Goal: Task Accomplishment & Management: Use online tool/utility

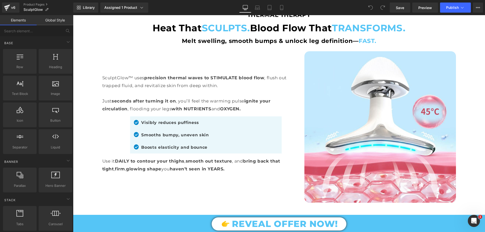
scroll to position [1995, 0]
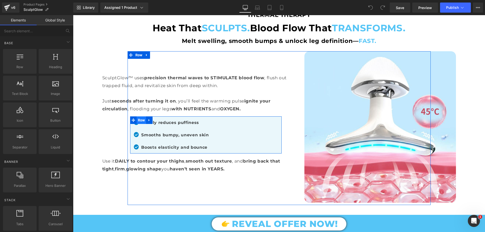
click at [138, 116] on span "Row" at bounding box center [142, 120] width 10 height 8
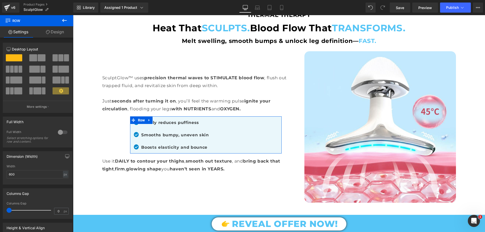
click at [57, 31] on link "Design" at bounding box center [55, 31] width 37 height 11
click at [0, 0] on div "Spacing" at bounding box center [0, 0] width 0 height 0
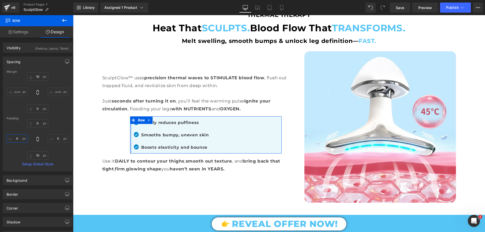
click at [20, 137] on input "text" at bounding box center [17, 138] width 21 height 8
type input "-100"
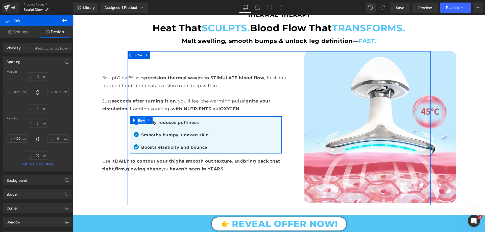
click at [137, 117] on span "Row" at bounding box center [142, 121] width 10 height 8
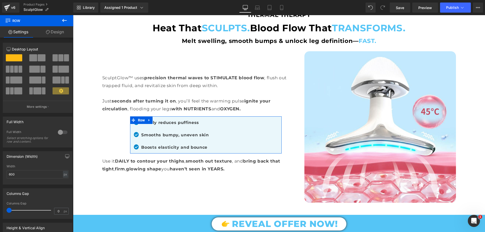
click at [60, 32] on link "Design" at bounding box center [55, 31] width 37 height 11
click at [0, 0] on div "Spacing" at bounding box center [0, 0] width 0 height 0
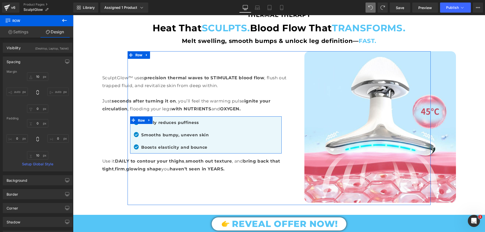
click at [137, 117] on span "Row" at bounding box center [142, 121] width 10 height 8
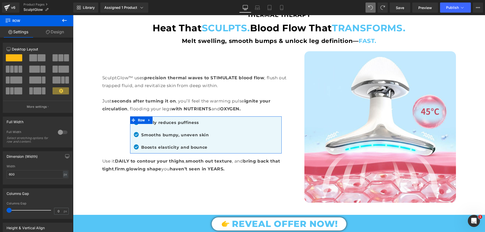
click at [64, 31] on link "Design" at bounding box center [55, 31] width 37 height 11
click at [0, 0] on div "Spacing" at bounding box center [0, 0] width 0 height 0
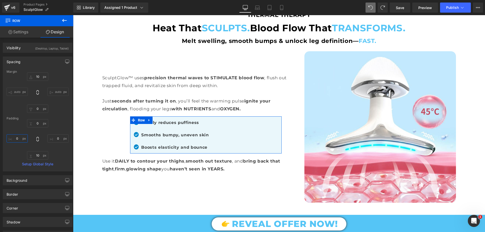
click at [17, 137] on input "text" at bounding box center [17, 138] width 21 height 8
type input "-100"
click at [17, 137] on input "-100" at bounding box center [17, 138] width 21 height 8
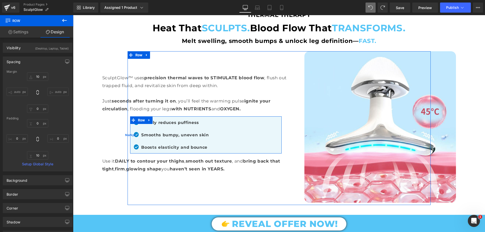
click at [141, 116] on span "Row" at bounding box center [142, 120] width 10 height 8
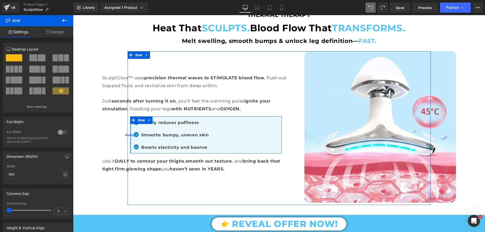
click at [130, 132] on span "NaNpx" at bounding box center [130, 134] width 11 height 5
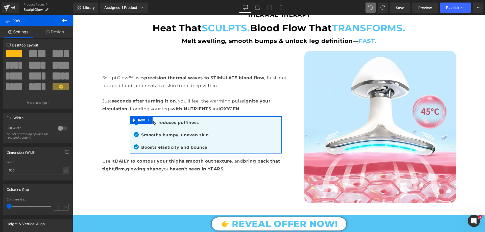
scroll to position [0, 0]
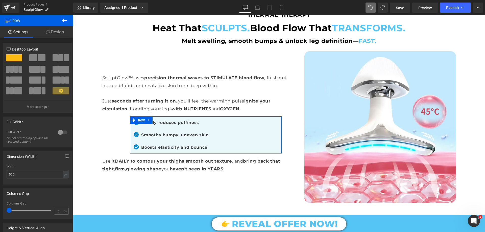
click at [60, 30] on link "Design" at bounding box center [55, 31] width 37 height 11
click at [0, 0] on div "Spacing" at bounding box center [0, 0] width 0 height 0
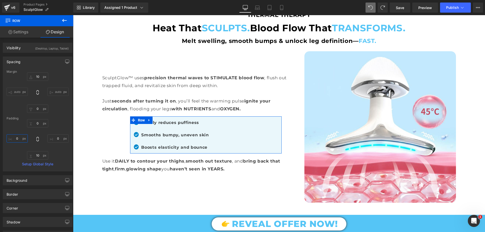
click at [18, 137] on input "text" at bounding box center [17, 138] width 21 height 8
type input "-"
click at [28, 60] on div "Spacing" at bounding box center [37, 62] width 69 height 10
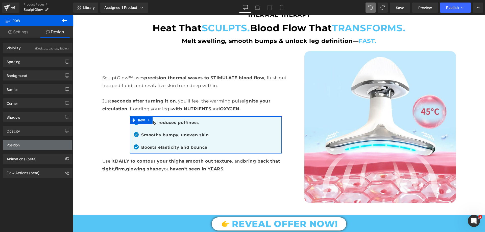
click at [30, 144] on div "Position" at bounding box center [37, 145] width 69 height 10
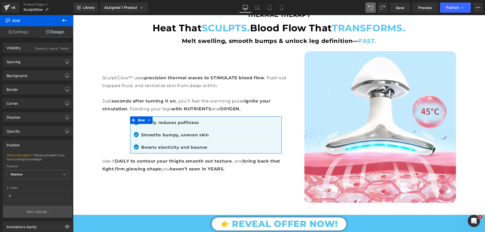
click at [24, 211] on button "More settings" at bounding box center [37, 212] width 69 height 12
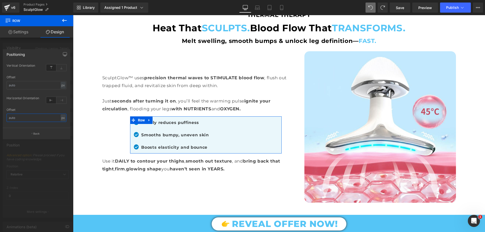
click at [17, 118] on input "text" at bounding box center [37, 118] width 60 height 8
type input "-100"
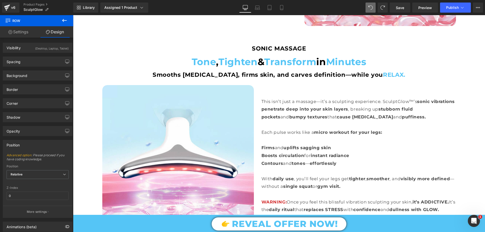
click at [147, 54] on body "🚚 Free Shipping on Every Order! | 🚨 Huge Discounts Over 70%OFF! 🚚 Free Shipping…" at bounding box center [279, 191] width 412 height 4695
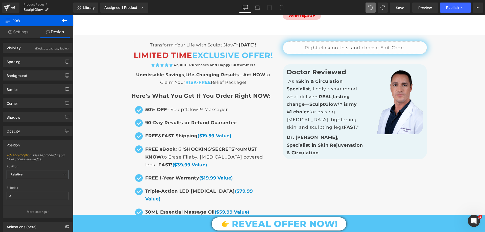
scroll to position [3560, 0]
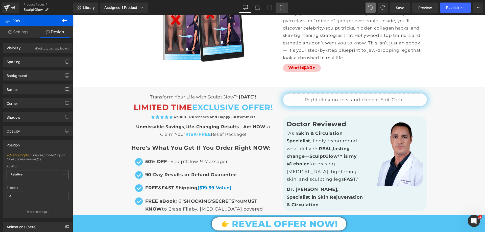
click at [276, 11] on link "Mobile" at bounding box center [281, 8] width 12 height 10
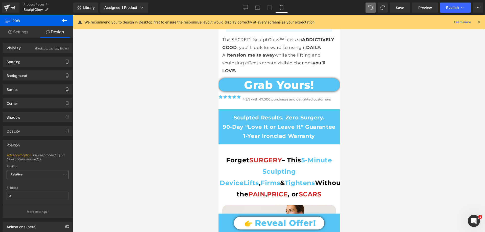
scroll to position [833, 0]
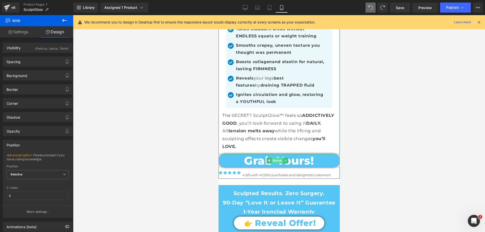
click at [279, 158] on span "Button" at bounding box center [276, 161] width 11 height 6
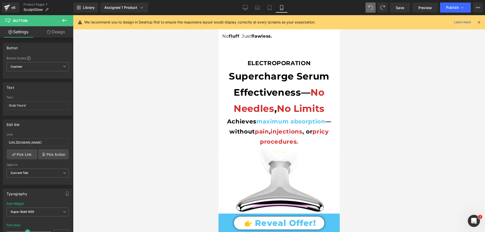
scroll to position [2828, 0]
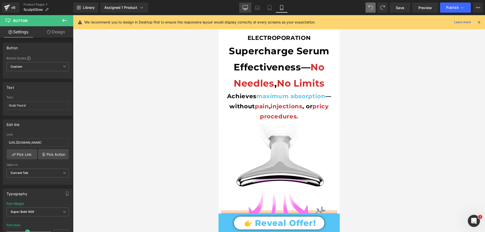
click at [244, 7] on icon at bounding box center [245, 7] width 5 height 5
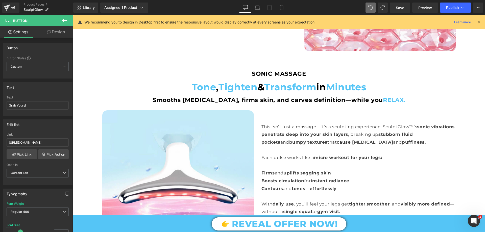
scroll to position [2222, 0]
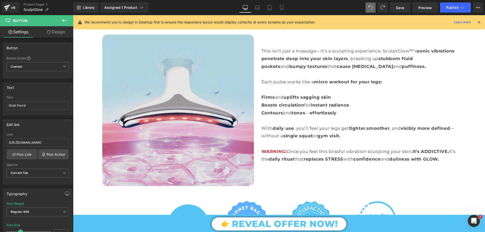
click at [163, 140] on img at bounding box center [177, 110] width 151 height 151
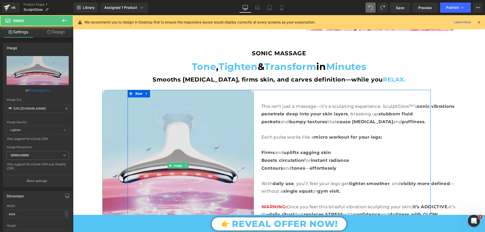
scroll to position [2121, 0]
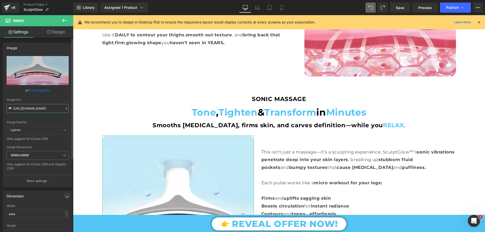
click at [43, 111] on input "https://cdn.shopify.com/s/files/1/0709/7824/0807/files/Main_Lender_SONIC_Massag…" at bounding box center [38, 108] width 62 height 9
drag, startPoint x: 284, startPoint y: 5, endPoint x: 63, endPoint y: 52, distance: 225.9
click at [284, 5] on link "Mobile" at bounding box center [281, 8] width 12 height 10
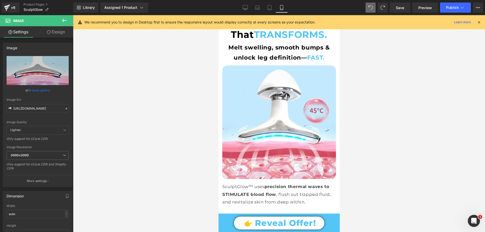
scroll to position [3398, 0]
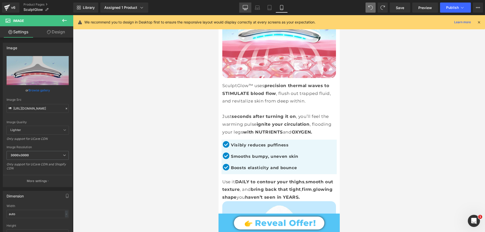
click at [246, 10] on link "Desktop" at bounding box center [245, 8] width 12 height 10
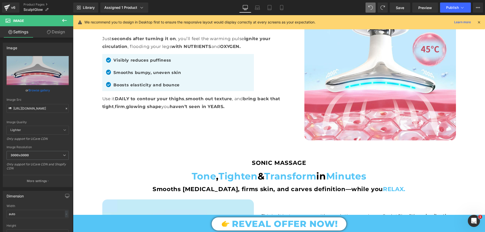
scroll to position [2045, 0]
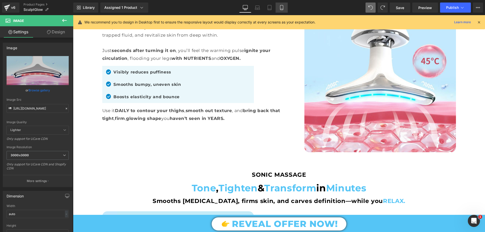
click at [281, 5] on icon at bounding box center [281, 7] width 3 height 5
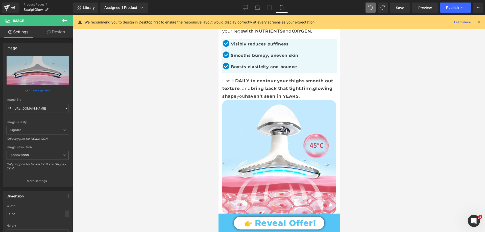
scroll to position [3474, 0]
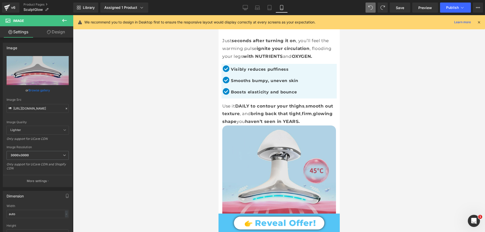
click at [254, 125] on img at bounding box center [279, 182] width 114 height 114
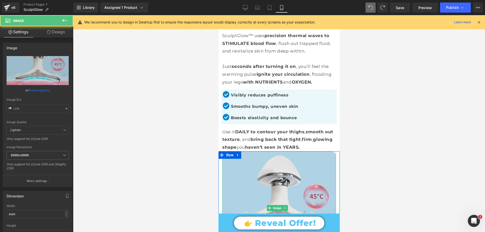
scroll to position [3423, 0]
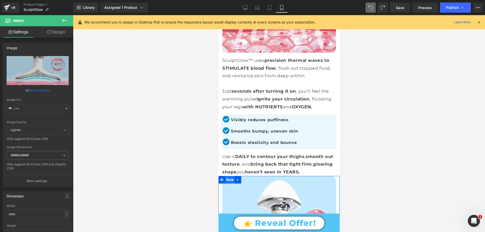
drag, startPoint x: 226, startPoint y: 84, endPoint x: 301, endPoint y: 75, distance: 75.5
click at [226, 176] on span "Row" at bounding box center [230, 180] width 10 height 8
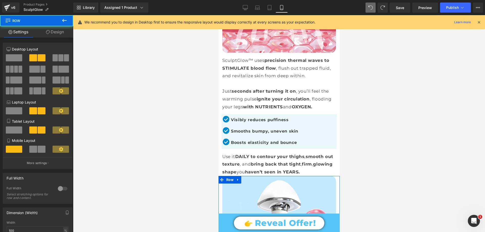
click at [59, 36] on link "Design" at bounding box center [55, 31] width 37 height 11
click at [0, 0] on div "Visibility" at bounding box center [0, 0] width 0 height 0
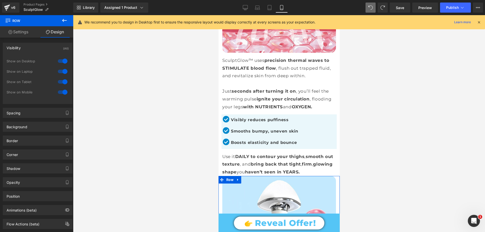
click at [27, 45] on div "Visibility (All)" at bounding box center [37, 48] width 69 height 10
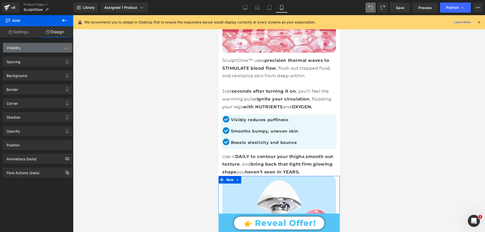
click at [27, 45] on div "Visibility (All)" at bounding box center [37, 48] width 69 height 10
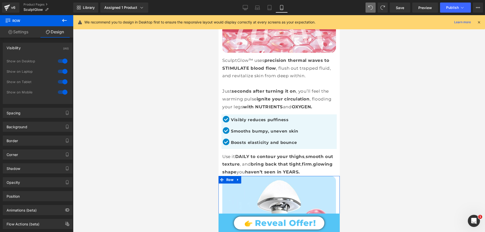
click at [63, 90] on div at bounding box center [63, 92] width 12 height 8
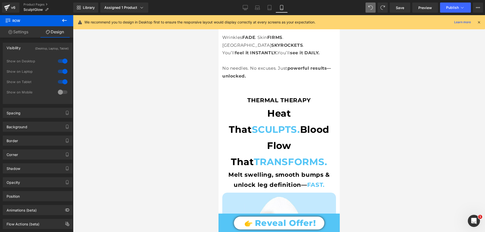
scroll to position [3095, 0]
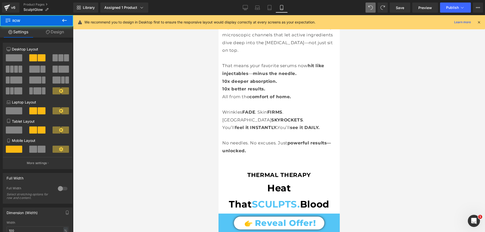
click at [56, 36] on link "Design" at bounding box center [55, 31] width 37 height 11
click at [0, 0] on div "Visibility" at bounding box center [0, 0] width 0 height 0
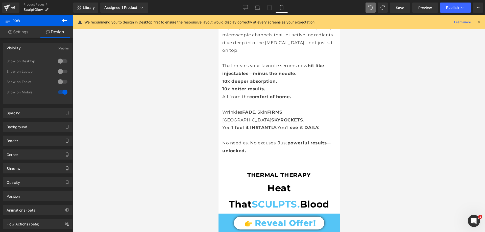
click at [23, 49] on div "Visibility (Mobile)" at bounding box center [37, 48] width 69 height 10
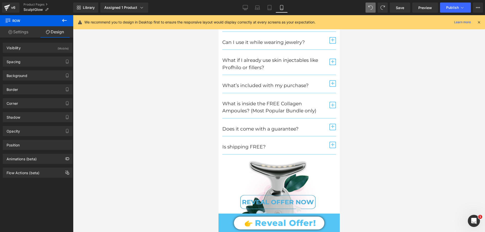
scroll to position [7044, 0]
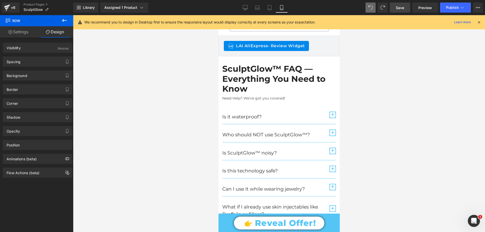
click at [396, 7] on span "Save" at bounding box center [400, 7] width 8 height 5
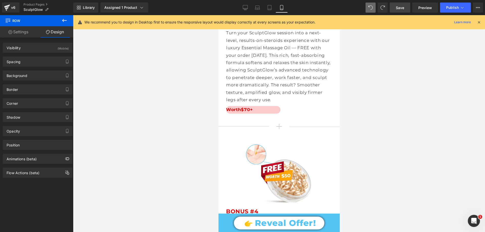
scroll to position [5453, 0]
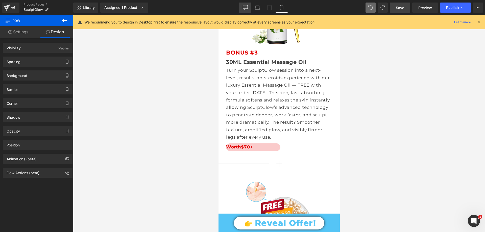
click at [245, 4] on link "Desktop" at bounding box center [245, 8] width 12 height 10
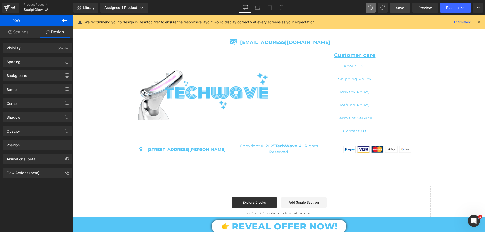
scroll to position [0, 0]
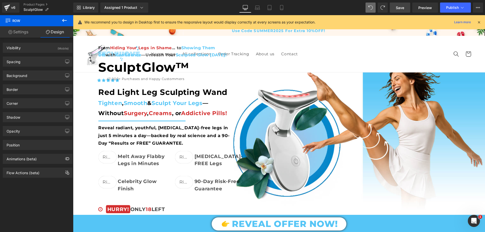
click at [401, 7] on span "Save" at bounding box center [400, 7] width 8 height 5
click at [454, 11] on button "Publish" at bounding box center [455, 8] width 31 height 10
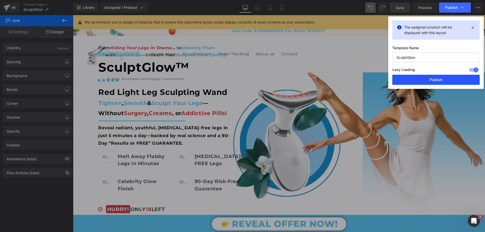
click at [445, 79] on button "Publish" at bounding box center [435, 80] width 87 height 10
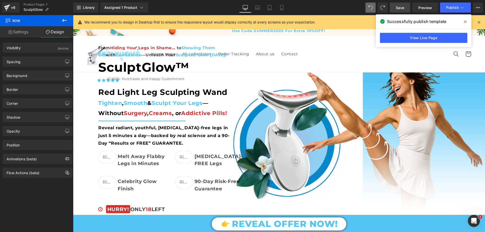
click at [467, 22] on span at bounding box center [465, 22] width 8 height 8
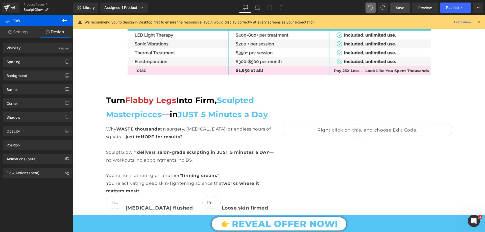
scroll to position [884, 0]
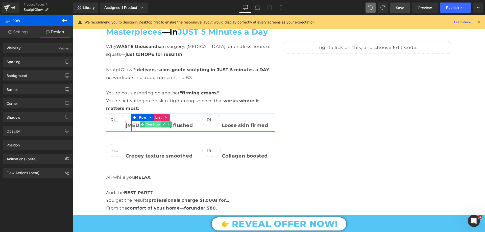
click at [153, 124] on span "Text Block" at bounding box center [153, 124] width 16 height 6
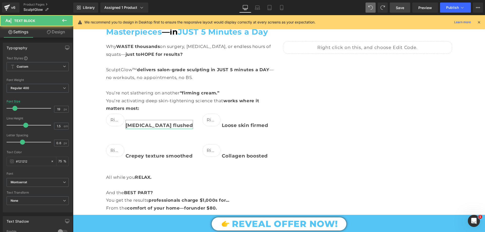
click at [52, 33] on link "Design" at bounding box center [56, 31] width 37 height 11
click at [0, 0] on div "Spacing" at bounding box center [0, 0] width 0 height 0
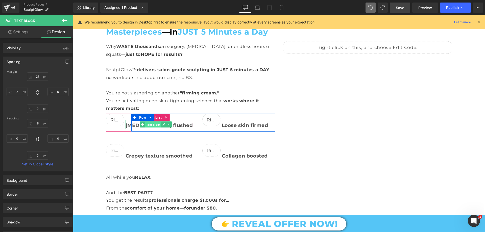
click at [151, 123] on span "Text Block" at bounding box center [153, 125] width 16 height 6
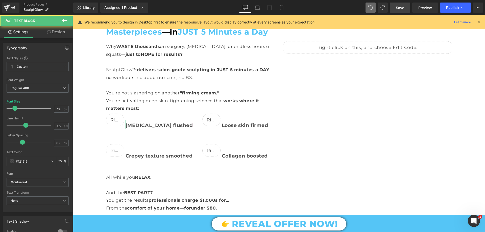
click at [61, 35] on link "Design" at bounding box center [56, 31] width 37 height 11
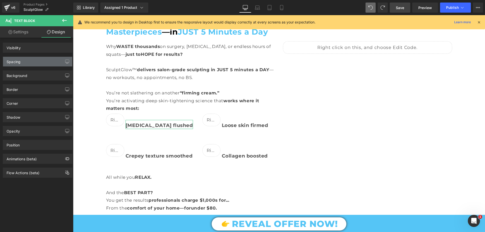
click at [29, 60] on div "Spacing" at bounding box center [37, 62] width 69 height 10
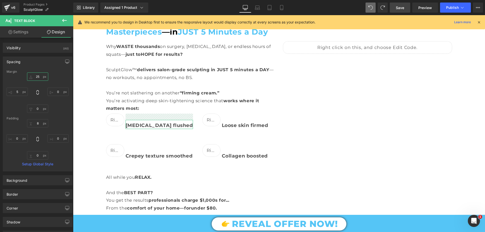
click at [37, 75] on input "text" at bounding box center [37, 76] width 21 height 8
type input "40"
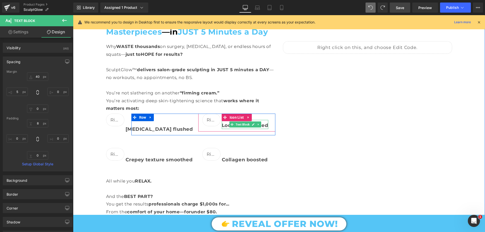
click at [242, 123] on span "Text Block" at bounding box center [243, 124] width 16 height 6
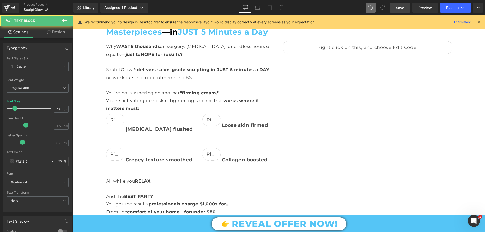
drag, startPoint x: 57, startPoint y: 37, endPoint x: 41, endPoint y: 72, distance: 37.9
click at [57, 37] on link "Design" at bounding box center [56, 31] width 37 height 11
click at [0, 0] on div "Spacing" at bounding box center [0, 0] width 0 height 0
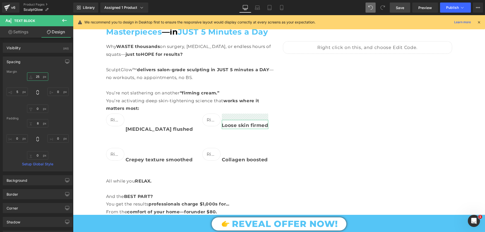
click at [40, 75] on input "text" at bounding box center [37, 76] width 21 height 8
type input "45"
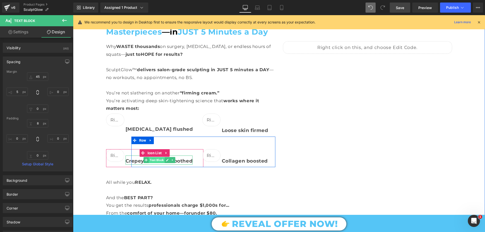
click at [157, 160] on span "Text Block" at bounding box center [157, 160] width 16 height 6
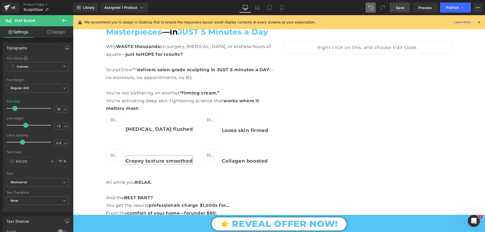
click at [57, 32] on link "Design" at bounding box center [56, 31] width 37 height 11
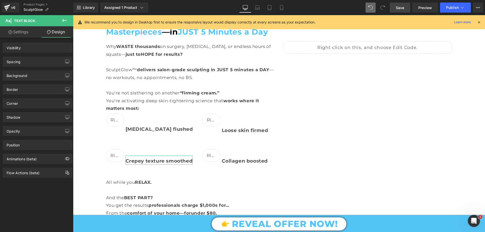
click at [22, 64] on div "Spacing" at bounding box center [37, 62] width 69 height 10
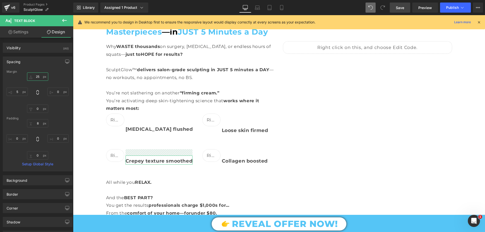
click at [39, 75] on input "text" at bounding box center [37, 76] width 21 height 8
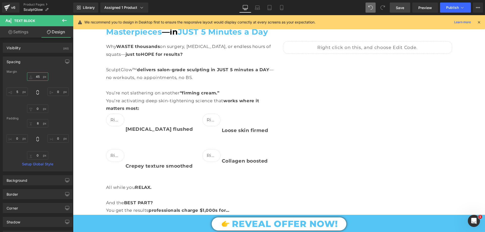
type input "45"
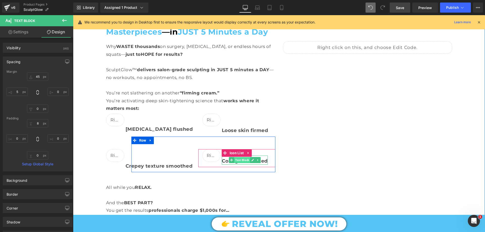
click at [236, 161] on span "Text Block" at bounding box center [242, 160] width 16 height 6
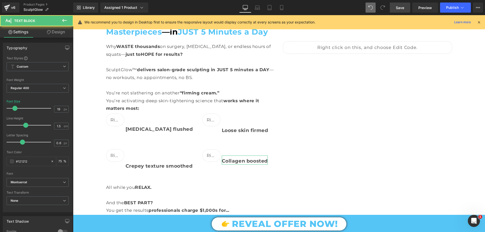
click at [55, 31] on link "Design" at bounding box center [56, 31] width 37 height 11
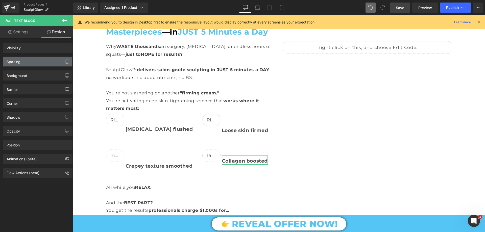
click at [21, 58] on div "Spacing" at bounding box center [37, 62] width 69 height 10
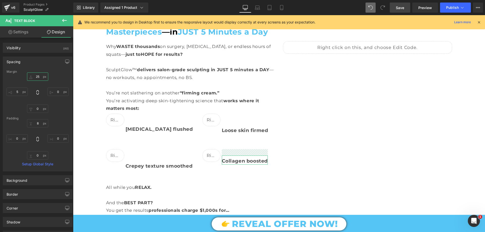
click at [40, 77] on input "text" at bounding box center [37, 76] width 21 height 8
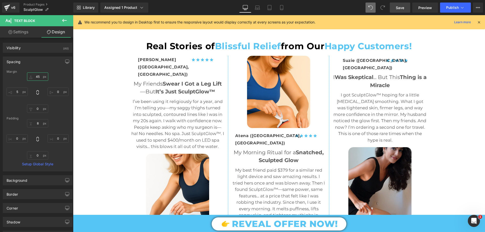
scroll to position [1010, 0]
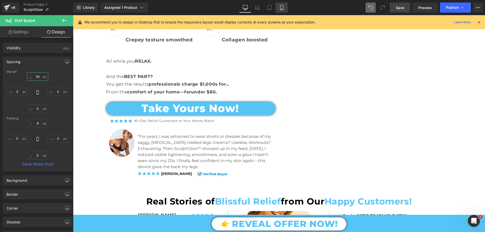
type input "45"
click at [280, 9] on icon at bounding box center [281, 7] width 5 height 5
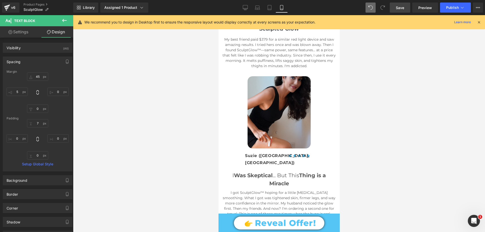
scroll to position [2045, 0]
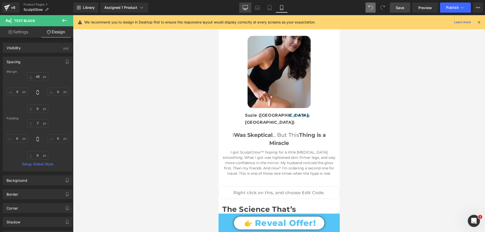
drag, startPoint x: 244, startPoint y: 6, endPoint x: 118, endPoint y: 146, distance: 187.9
click at [244, 6] on icon at bounding box center [245, 7] width 5 height 5
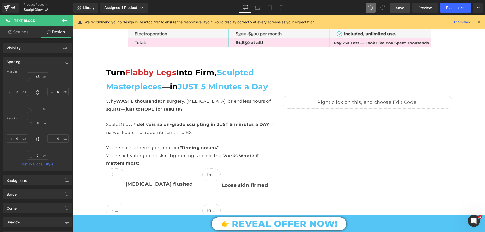
scroll to position [828, 0]
drag, startPoint x: 281, startPoint y: 6, endPoint x: 33, endPoint y: 59, distance: 253.4
click at [281, 6] on icon at bounding box center [281, 7] width 5 height 5
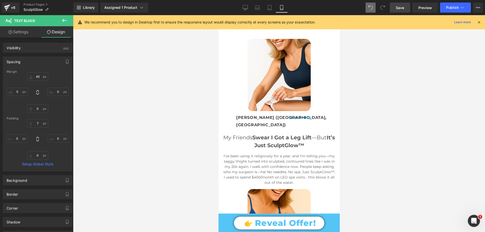
scroll to position [1793, 0]
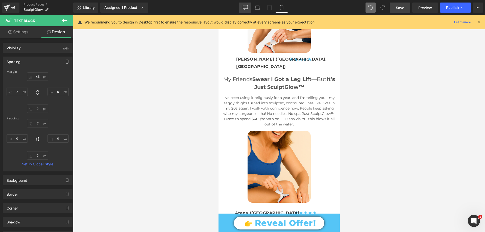
drag, startPoint x: 244, startPoint y: 10, endPoint x: 130, endPoint y: 56, distance: 123.3
click at [244, 10] on icon at bounding box center [245, 10] width 3 height 0
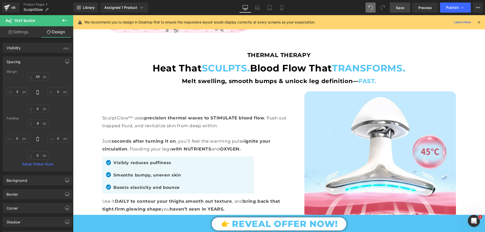
scroll to position [1737, 0]
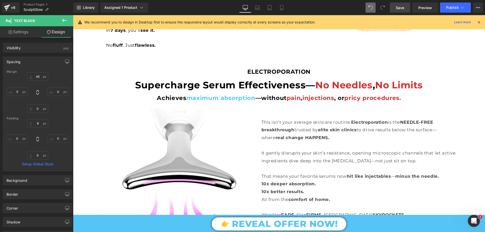
click at [398, 8] on span "Save" at bounding box center [400, 7] width 8 height 5
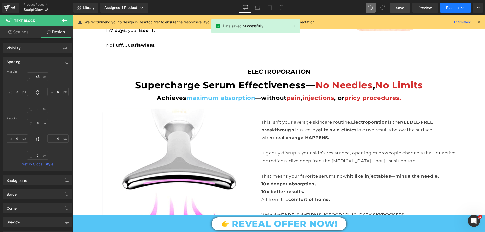
click at [455, 10] on button "Publish" at bounding box center [455, 8] width 31 height 10
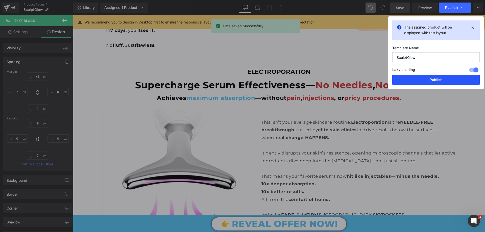
click at [436, 79] on button "Publish" at bounding box center [435, 80] width 87 height 10
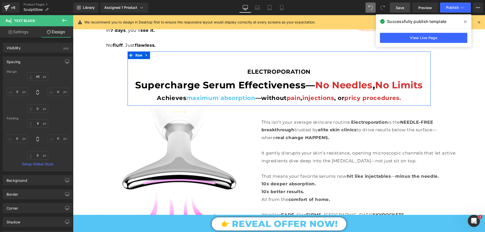
scroll to position [1561, 0]
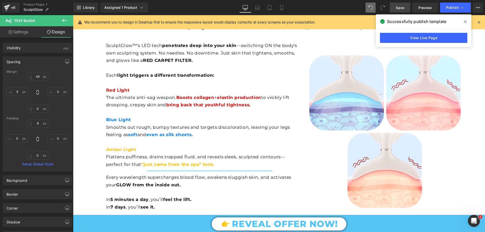
click at [464, 24] on span at bounding box center [465, 22] width 8 height 8
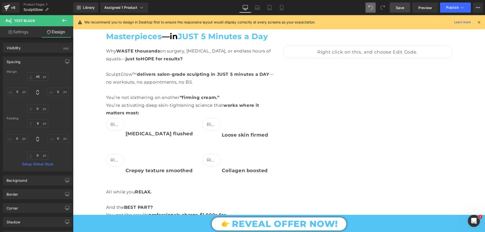
scroll to position [904, 0]
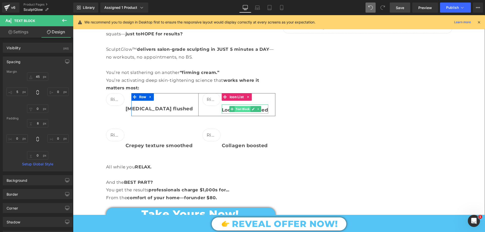
click at [245, 108] on span "Text Block" at bounding box center [243, 109] width 16 height 6
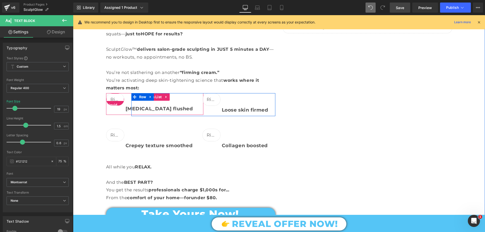
click at [112, 102] on span "Liquid" at bounding box center [112, 105] width 13 height 8
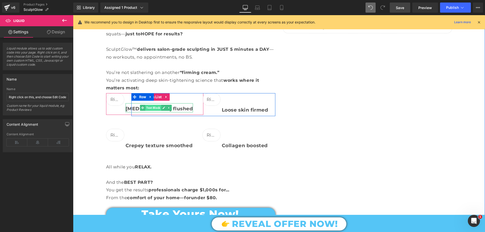
click at [151, 107] on span "Text Block" at bounding box center [153, 108] width 16 height 6
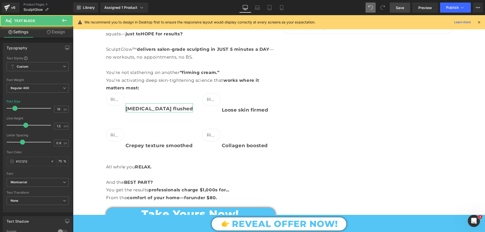
click at [59, 31] on link "Design" at bounding box center [56, 31] width 37 height 11
click at [0, 0] on div "Spacing" at bounding box center [0, 0] width 0 height 0
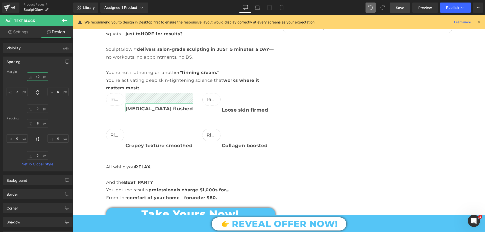
click at [37, 77] on input "text" at bounding box center [37, 76] width 21 height 8
type input "25"
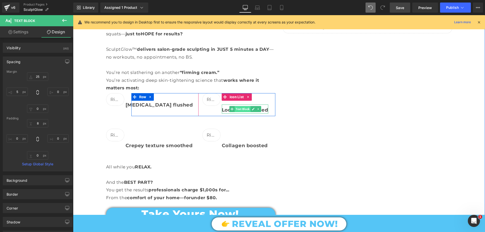
click at [238, 107] on span "Text Block" at bounding box center [243, 109] width 16 height 6
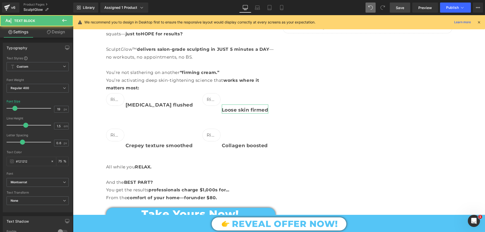
click at [59, 34] on link "Design" at bounding box center [56, 31] width 37 height 11
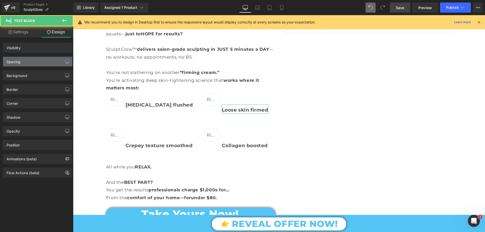
click at [22, 65] on div "Spacing" at bounding box center [37, 62] width 69 height 10
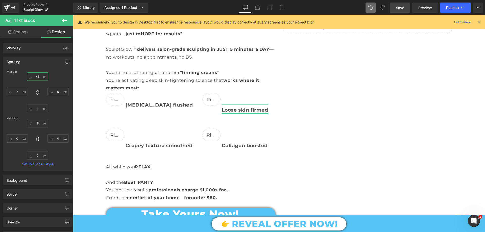
click at [38, 78] on input "text" at bounding box center [37, 76] width 21 height 8
type input "25"
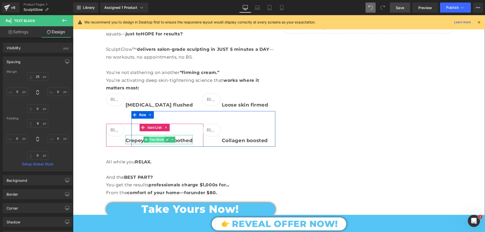
click at [160, 138] on span "Text Block" at bounding box center [157, 140] width 16 height 6
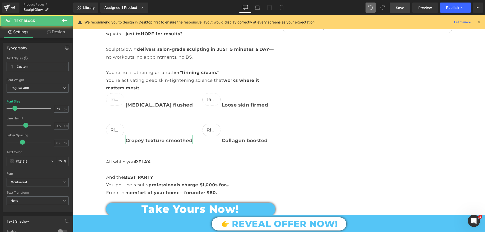
drag, startPoint x: 64, startPoint y: 34, endPoint x: 60, endPoint y: 36, distance: 3.9
click at [64, 33] on link "Design" at bounding box center [56, 31] width 37 height 11
click at [0, 0] on div "Spacing Margin Padding" at bounding box center [0, 0] width 0 height 0
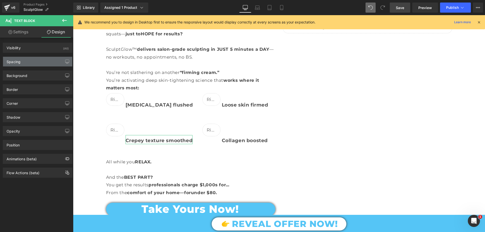
click at [27, 61] on div "Spacing" at bounding box center [37, 62] width 69 height 10
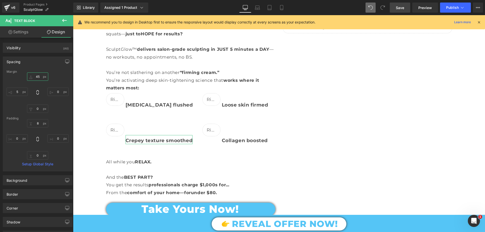
click at [38, 75] on input "text" at bounding box center [37, 76] width 21 height 8
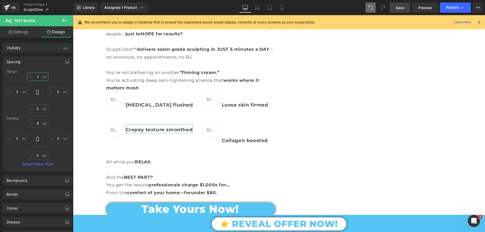
type input "25"
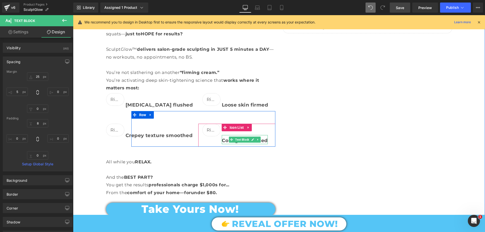
click at [244, 137] on span "Text Block" at bounding box center [242, 140] width 16 height 6
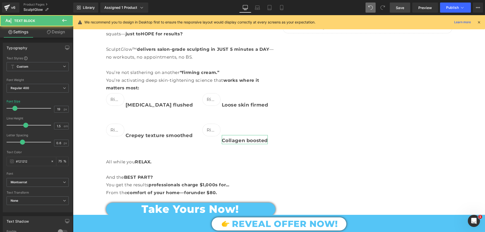
click at [54, 32] on link "Design" at bounding box center [56, 31] width 37 height 11
click at [0, 0] on div "Spacing" at bounding box center [0, 0] width 0 height 0
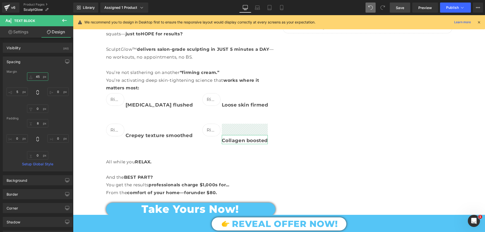
click at [40, 76] on input "45" at bounding box center [37, 76] width 21 height 8
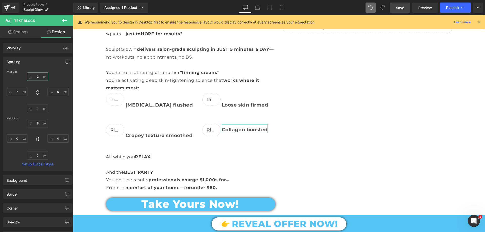
type input "25"
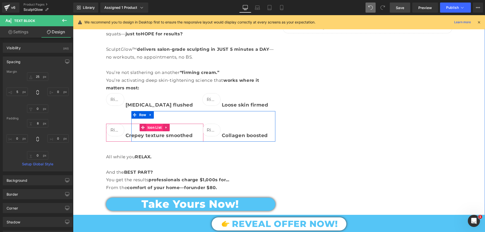
click at [148, 124] on span "Icon List" at bounding box center [154, 128] width 17 height 8
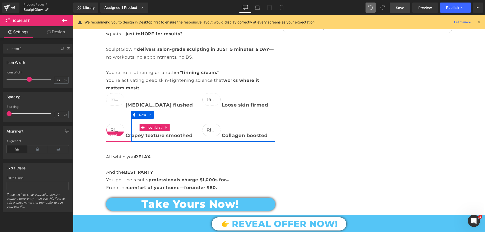
click at [112, 130] on div "Liquid" at bounding box center [115, 130] width 18 height 13
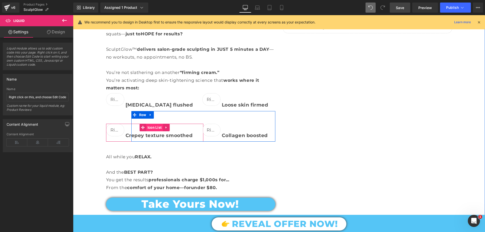
click at [150, 127] on span "Icon List" at bounding box center [154, 128] width 17 height 8
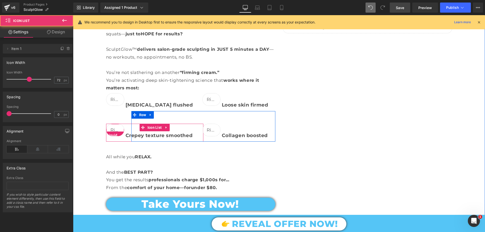
click at [116, 129] on div "Liquid" at bounding box center [115, 130] width 18 height 13
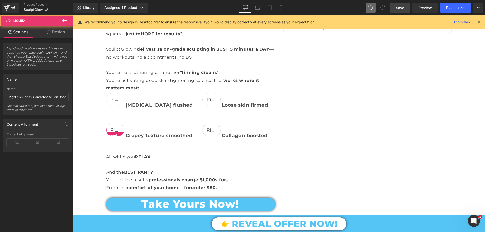
click at [60, 31] on link "Design" at bounding box center [56, 31] width 37 height 11
click at [0, 0] on div "Spacing" at bounding box center [0, 0] width 0 height 0
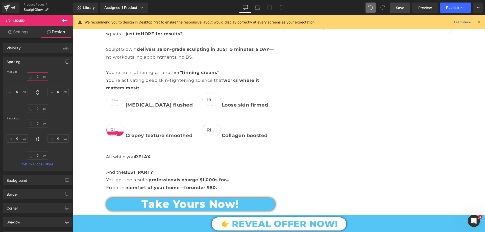
click at [41, 76] on input "text" at bounding box center [37, 76] width 21 height 8
type input "-"
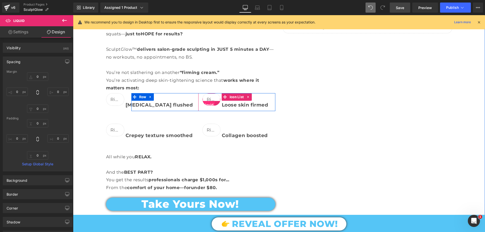
click at [208, 101] on span "Liquid" at bounding box center [208, 105] width 13 height 8
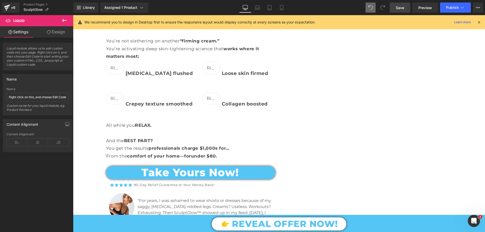
scroll to position [934, 0]
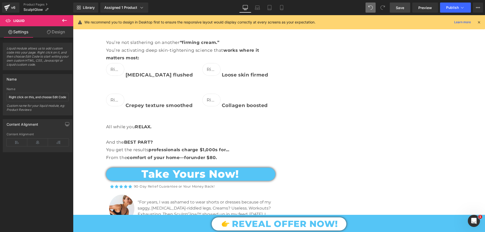
click at [405, 5] on link "Save" at bounding box center [400, 8] width 20 height 10
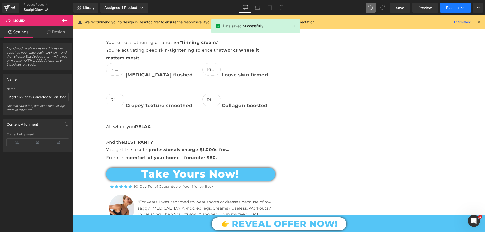
click at [457, 10] on button "Publish" at bounding box center [455, 8] width 31 height 10
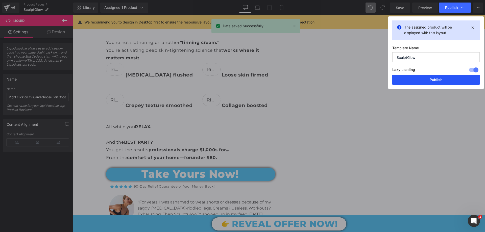
click at [441, 75] on button "Publish" at bounding box center [435, 80] width 87 height 10
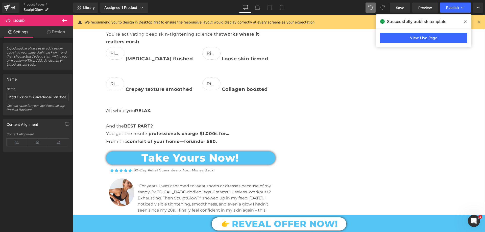
scroll to position [959, 0]
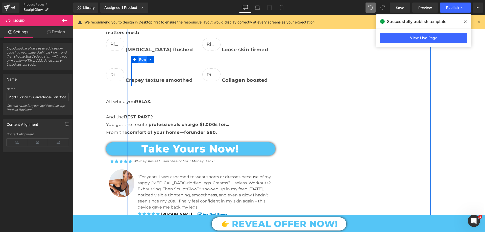
click at [140, 60] on span "Row" at bounding box center [143, 60] width 10 height 8
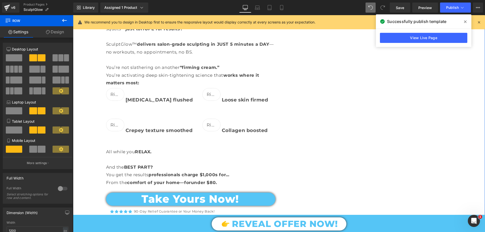
scroll to position [909, 0]
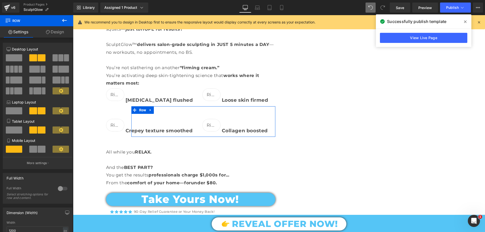
click at [53, 37] on link "Design" at bounding box center [55, 31] width 37 height 11
click at [0, 0] on div "Spacing" at bounding box center [0, 0] width 0 height 0
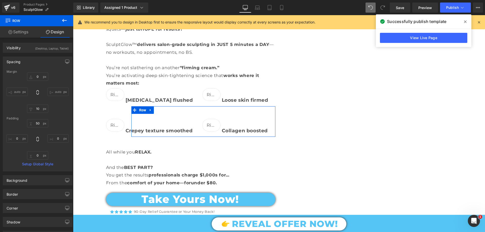
click at [30, 65] on div "Spacing" at bounding box center [37, 62] width 69 height 10
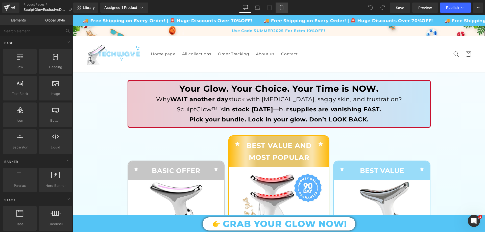
click at [277, 5] on link "Mobile" at bounding box center [281, 8] width 12 height 10
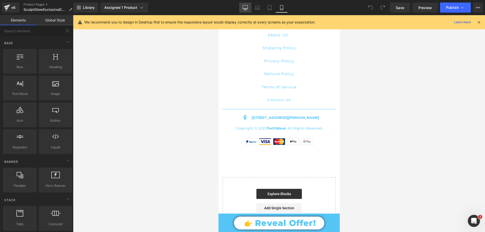
click at [245, 6] on icon at bounding box center [245, 7] width 5 height 5
